Goal: Transaction & Acquisition: Book appointment/travel/reservation

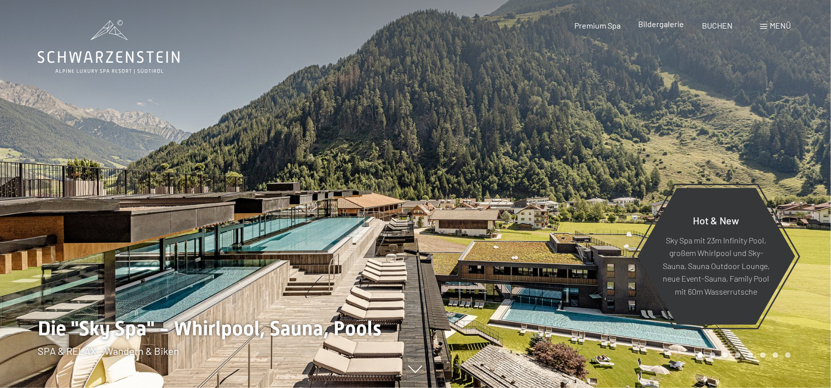
click at [676, 23] on span "Bildergalerie" at bounding box center [662, 24] width 46 height 10
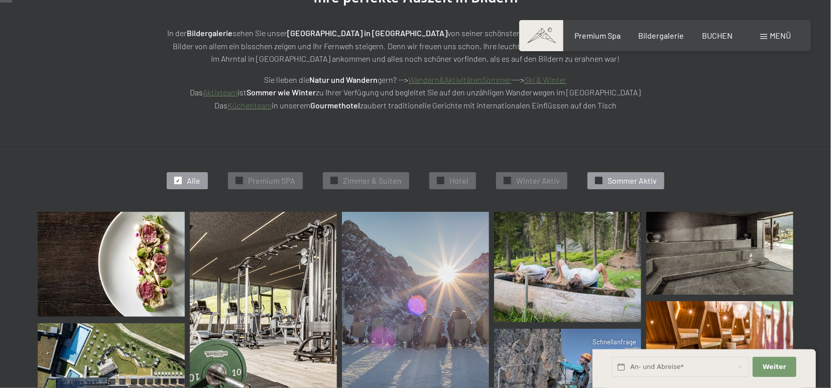
scroll to position [174, 0]
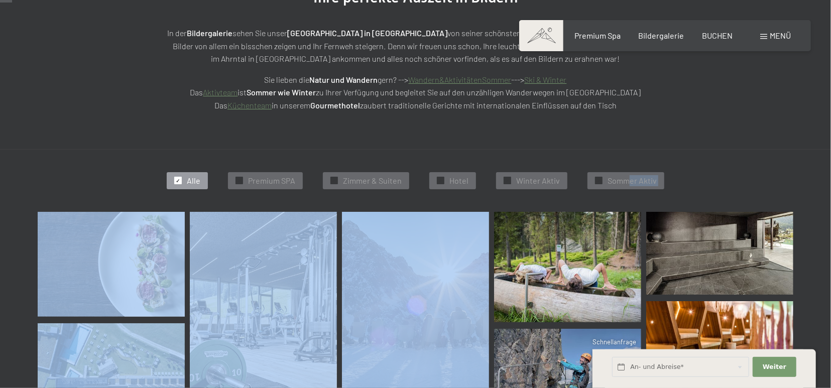
drag, startPoint x: 630, startPoint y: 176, endPoint x: 543, endPoint y: 212, distance: 94.6
click at [543, 212] on div "✓ Alle ✓ Premium SPA ✓ Zimmer & Suiten ✓ Hotel ✓ Winter Aktiv ✓ Sommer Aktiv" at bounding box center [415, 181] width 856 height 62
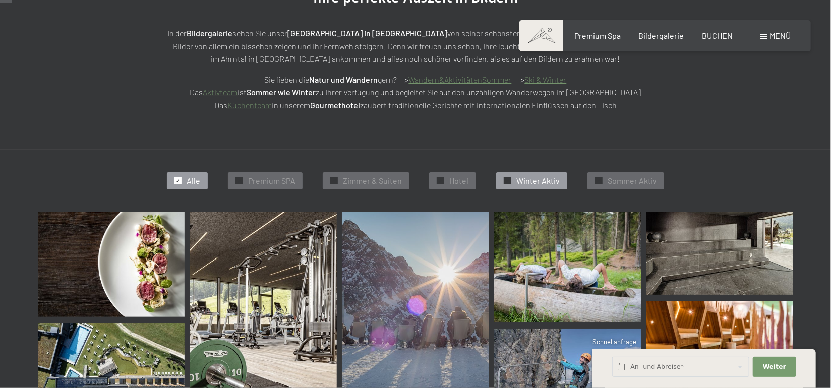
click at [531, 180] on span "Winter Aktiv" at bounding box center [538, 180] width 44 height 11
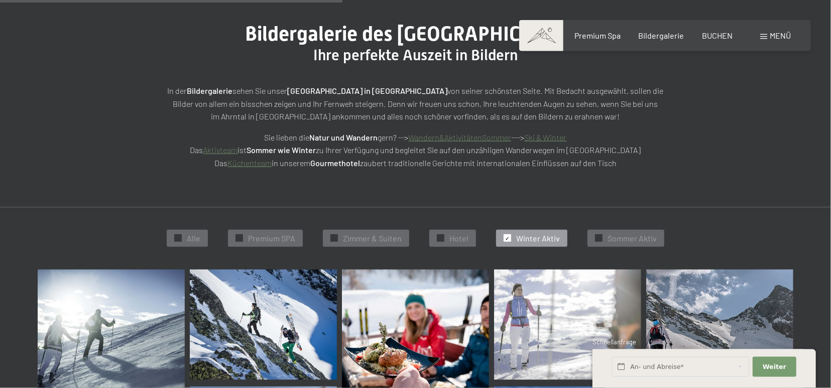
scroll to position [78, 0]
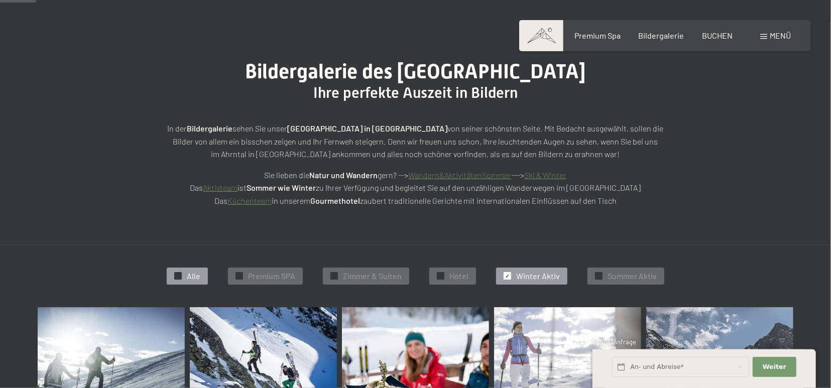
click at [186, 274] on div "✓ Alle" at bounding box center [187, 276] width 41 height 17
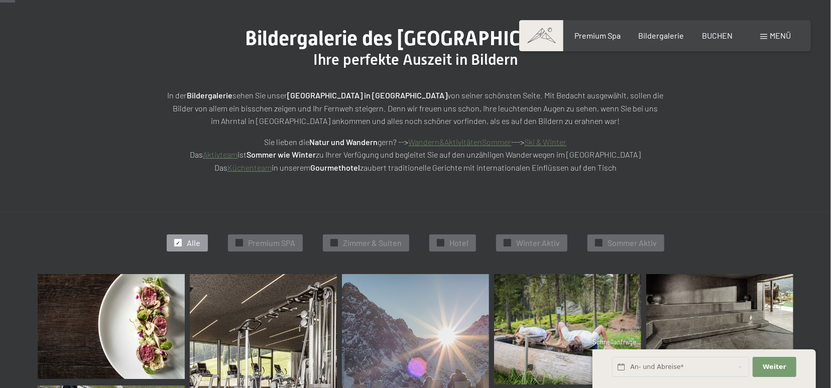
scroll to position [174, 0]
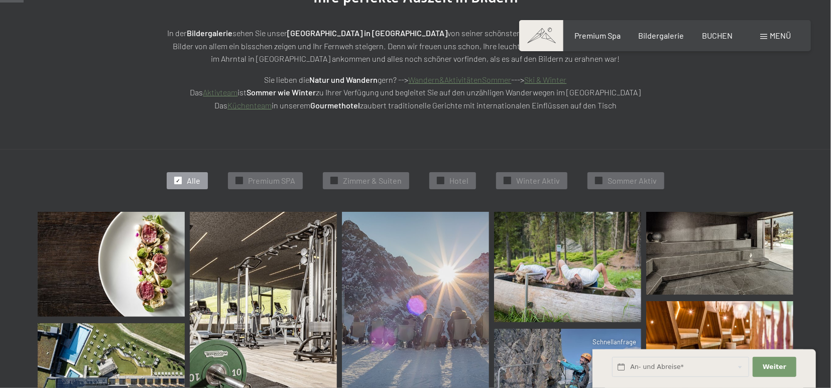
click at [776, 34] on span "Menü" at bounding box center [780, 36] width 21 height 10
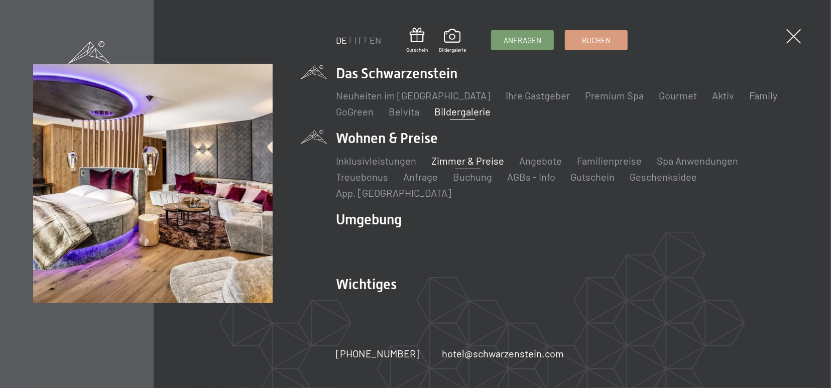
click at [457, 167] on link "Zimmer & Preise" at bounding box center [468, 161] width 73 height 12
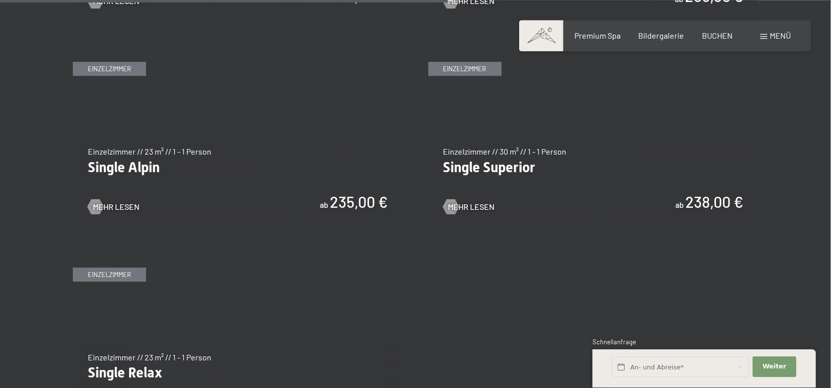
scroll to position [1567, 0]
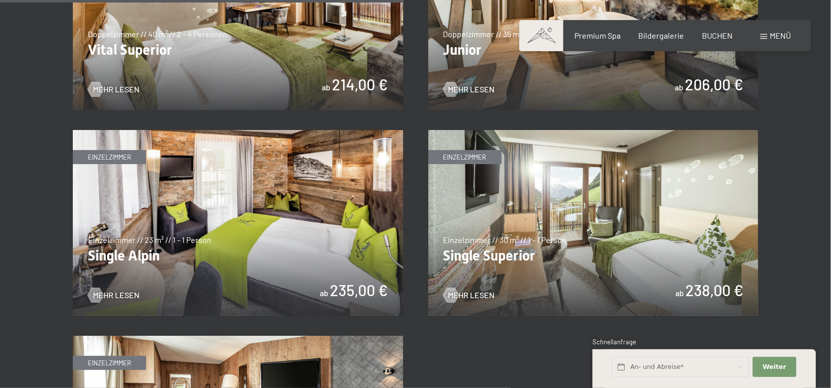
click at [613, 241] on img at bounding box center [593, 223] width 331 height 186
